Goal: Task Accomplishment & Management: Use online tool/utility

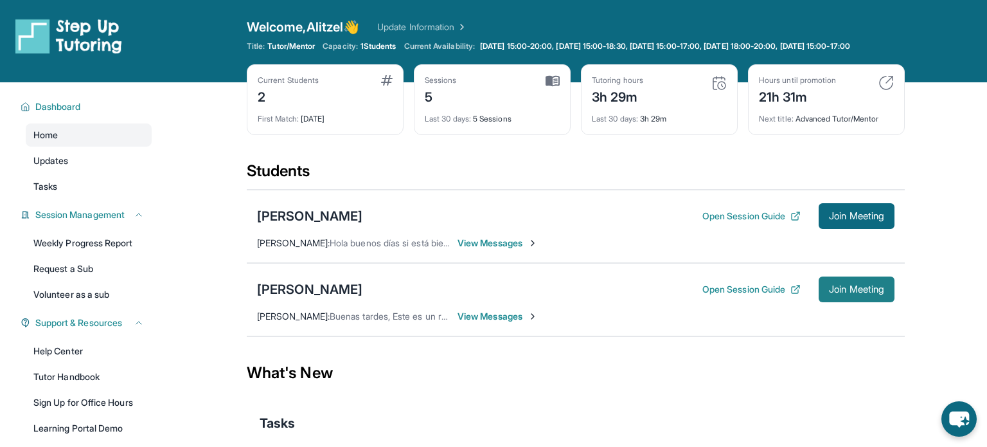
click at [832, 293] on span "Join Meeting" at bounding box center [856, 289] width 55 height 8
click at [356, 293] on div "[PERSON_NAME]" at bounding box center [309, 289] width 105 height 18
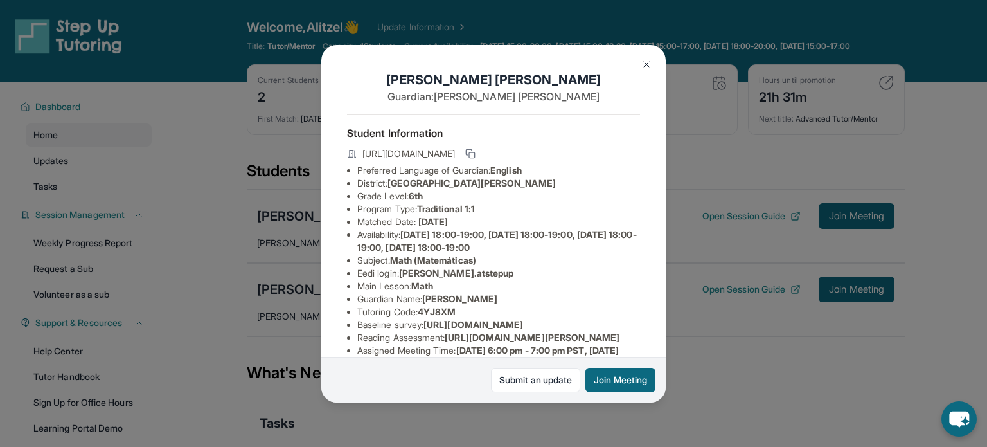
click at [437, 271] on span "[PERSON_NAME].atstepup" at bounding box center [456, 272] width 115 height 11
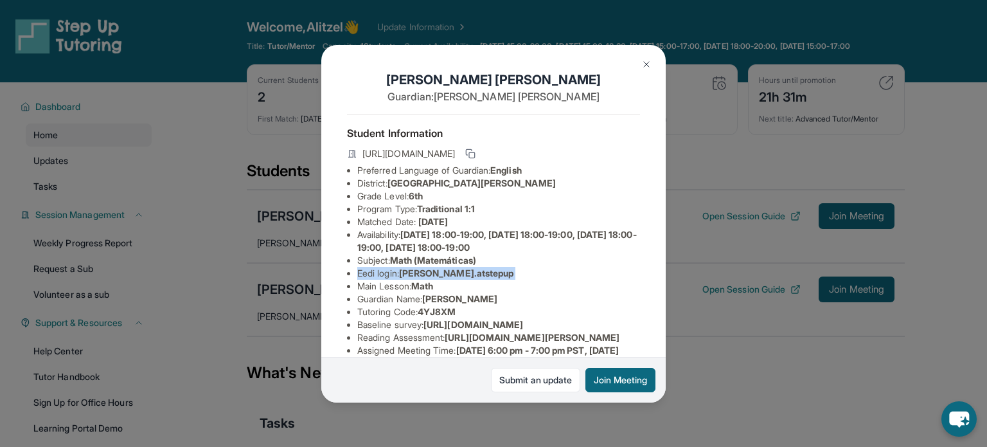
click at [429, 270] on span "[PERSON_NAME].atstepup" at bounding box center [456, 272] width 115 height 11
drag, startPoint x: 404, startPoint y: 273, endPoint x: 477, endPoint y: 273, distance: 73.3
click at [477, 273] on li "Eedi login : [PERSON_NAME].atstepup" at bounding box center [498, 273] width 283 height 13
copy span "[PERSON_NAME].atstepup"
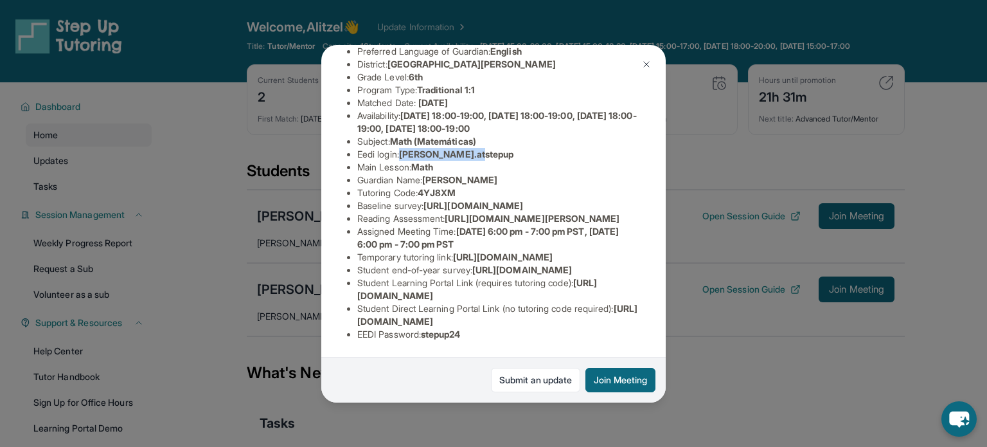
scroll to position [118, 0]
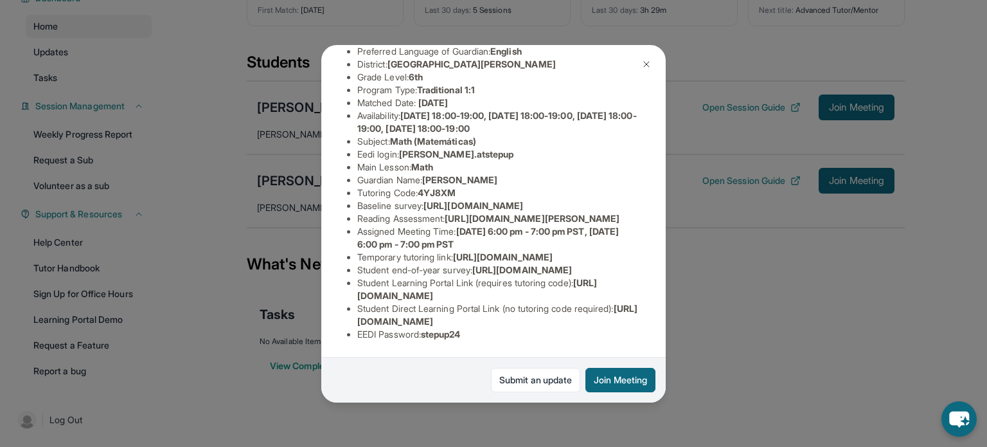
click at [449, 335] on span "stepup24" at bounding box center [441, 334] width 40 height 11
copy span "stepup24"
